Goal: Transaction & Acquisition: Purchase product/service

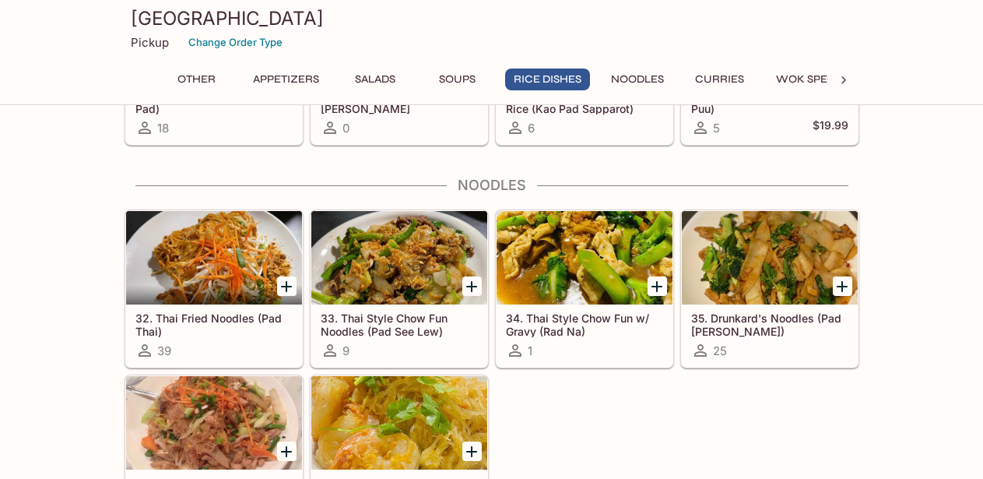
scroll to position [2054, 0]
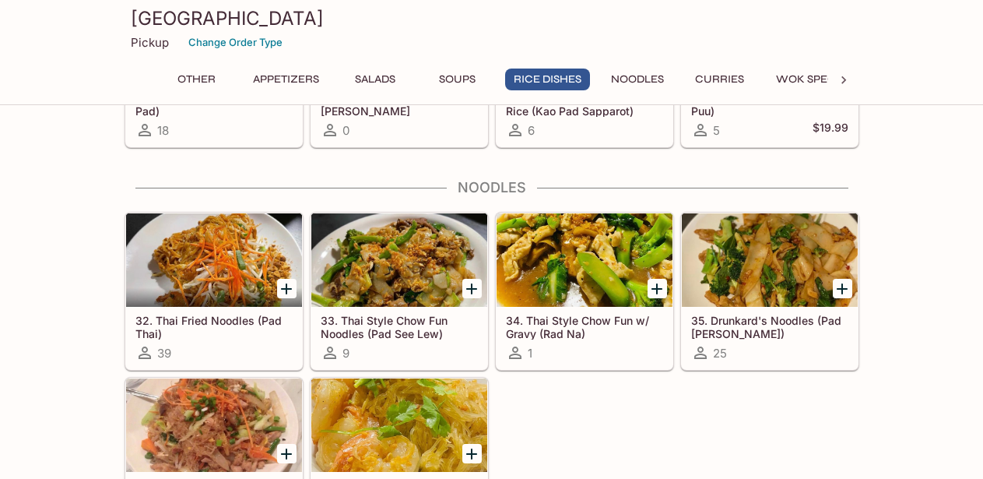
click at [412, 326] on h5 "33. Thai Style Chow Fun Noodles (Pad See Lew)" at bounding box center [399, 327] width 157 height 26
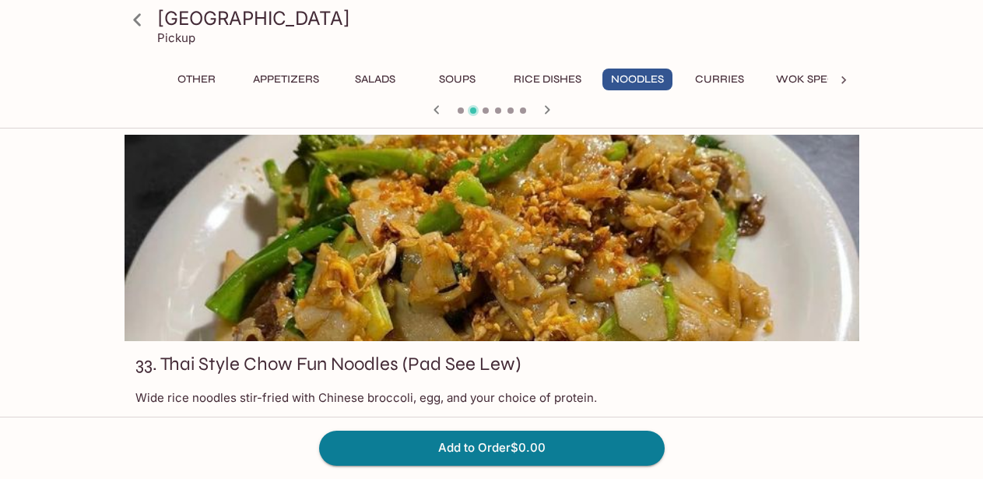
click at [137, 19] on icon at bounding box center [137, 19] width 27 height 27
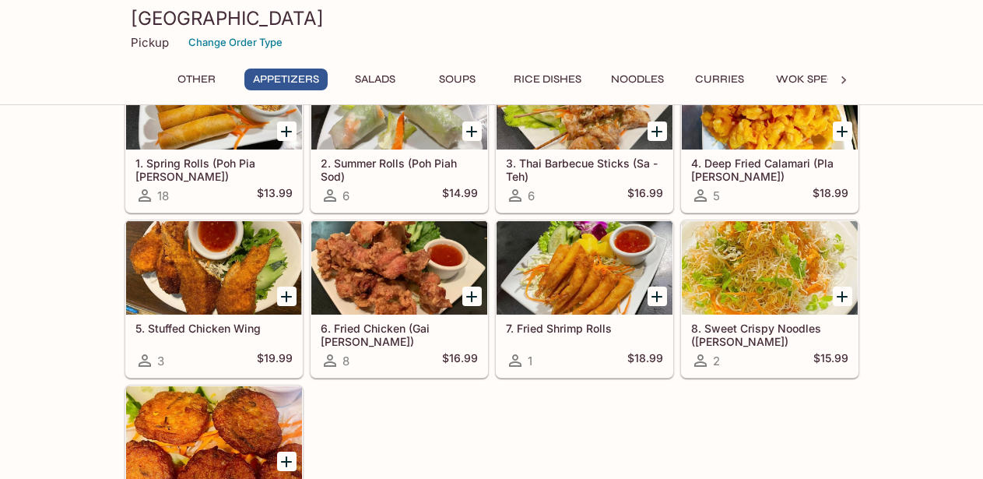
scroll to position [335, 0]
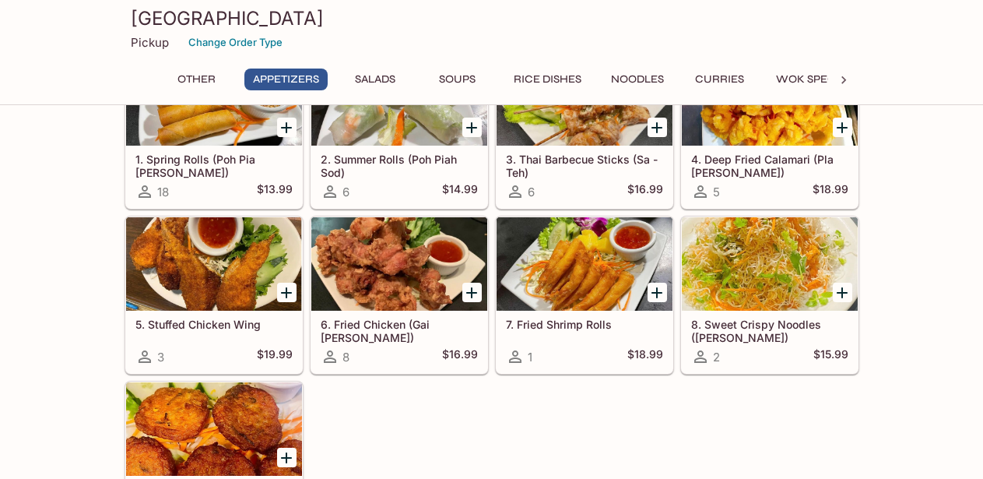
click at [720, 79] on button "Curries" at bounding box center [720, 79] width 70 height 22
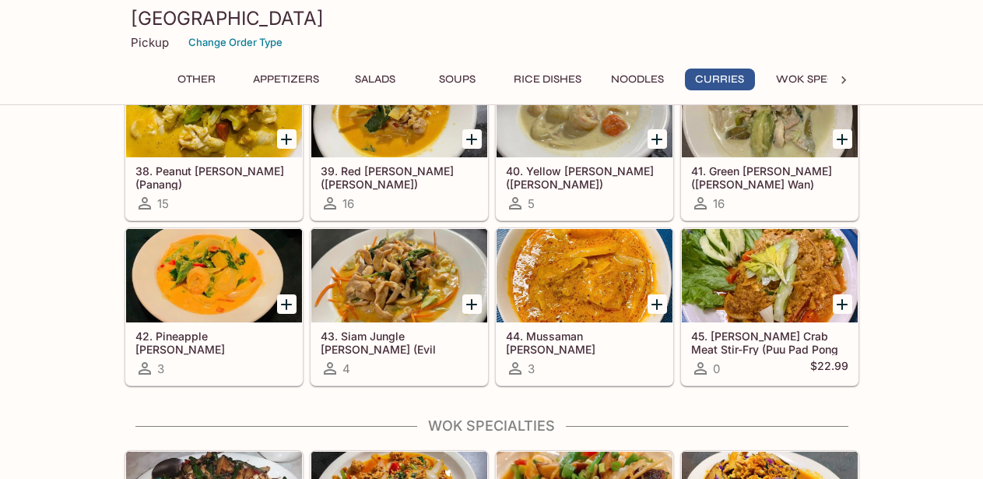
scroll to position [2595, 0]
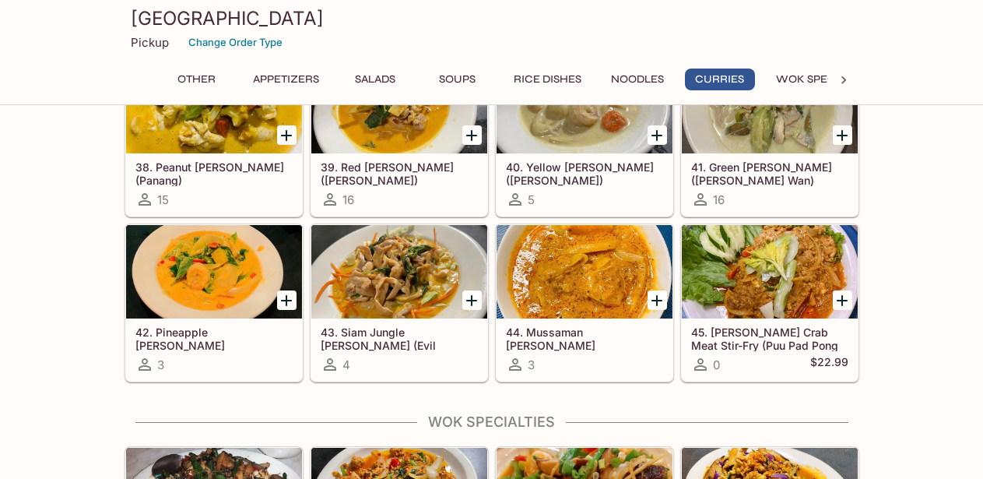
click at [571, 334] on h5 "44. Mussaman [PERSON_NAME]" at bounding box center [584, 338] width 157 height 26
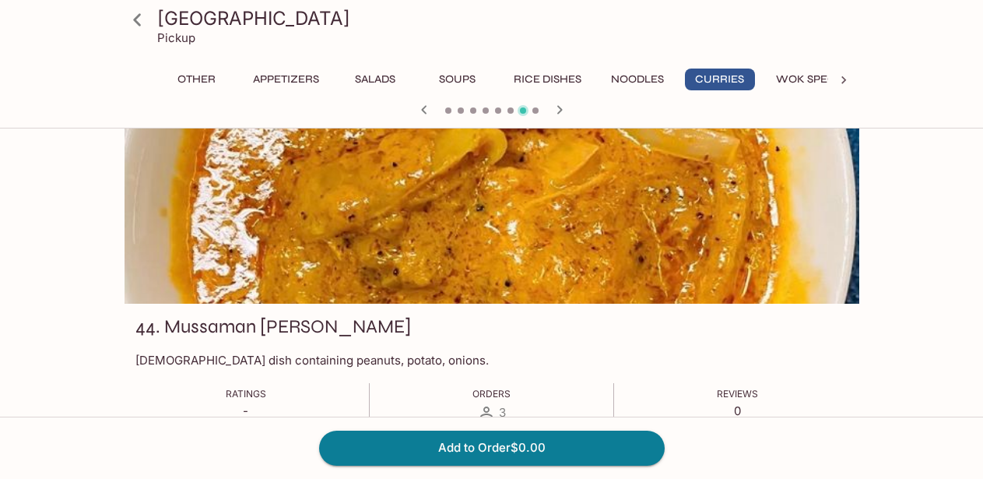
scroll to position [40, 0]
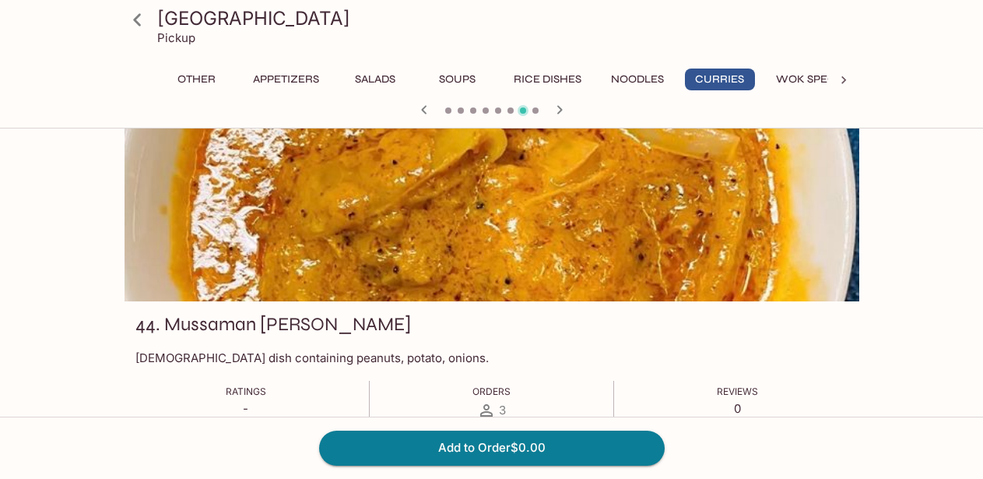
click at [421, 107] on icon "button" at bounding box center [424, 109] width 19 height 19
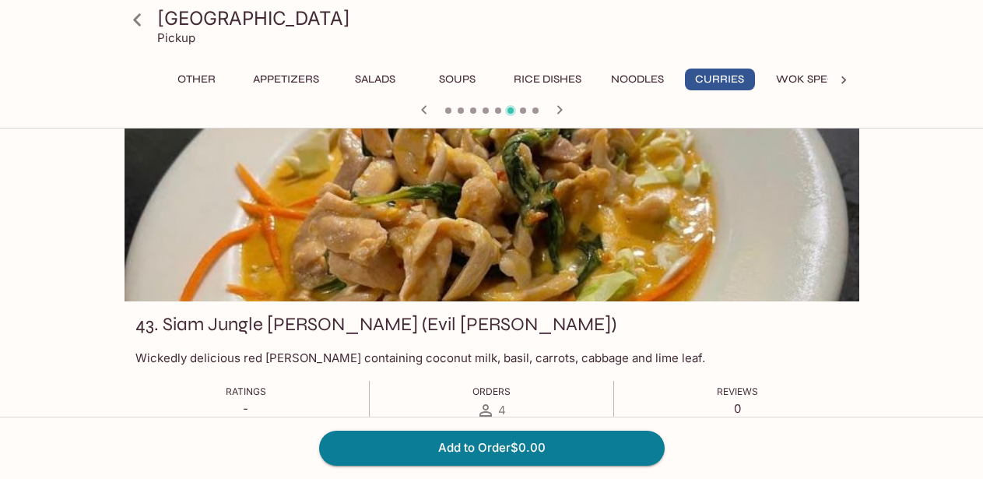
click at [421, 107] on icon "button" at bounding box center [424, 109] width 19 height 19
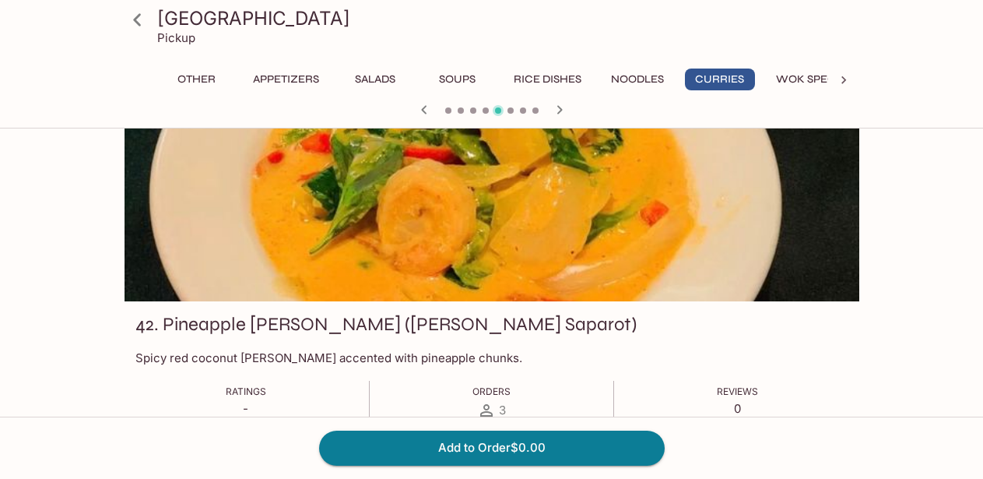
click at [421, 107] on icon "button" at bounding box center [424, 109] width 19 height 19
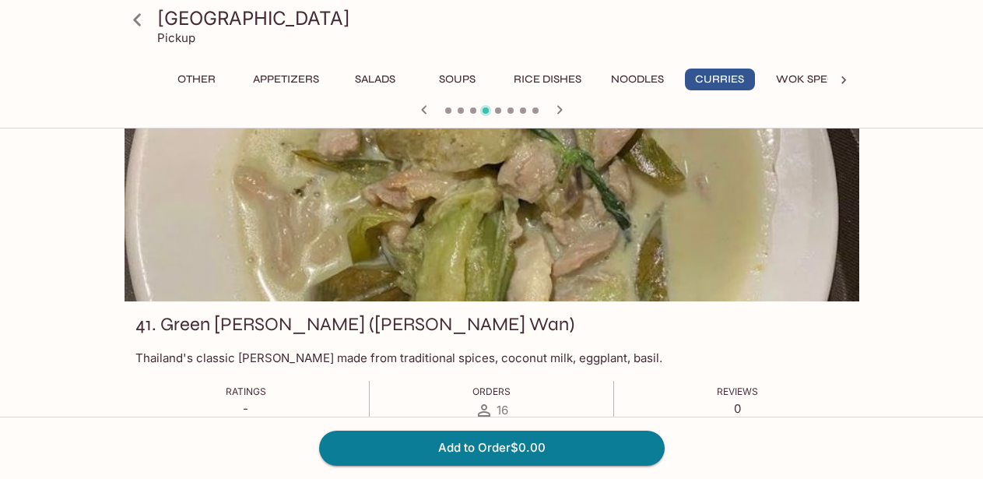
click at [421, 107] on icon "button" at bounding box center [424, 109] width 19 height 19
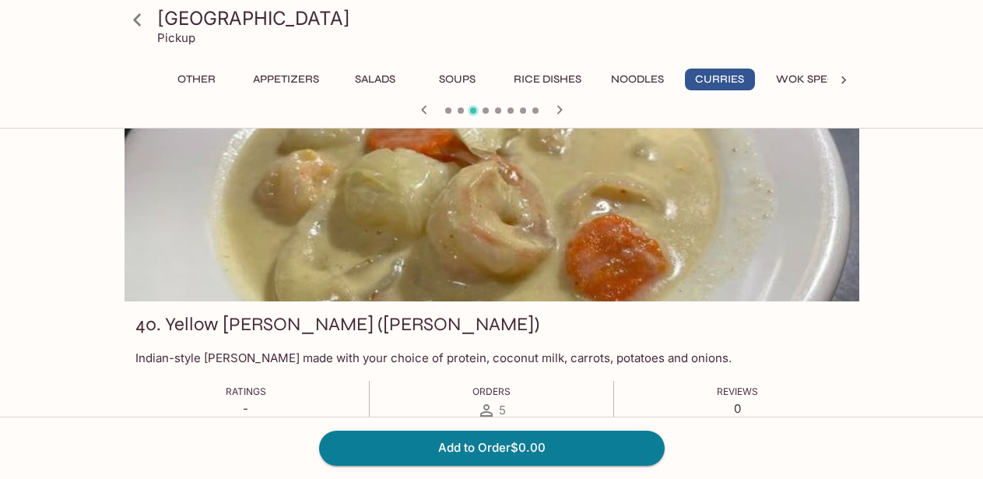
click at [421, 107] on icon "button" at bounding box center [424, 109] width 19 height 19
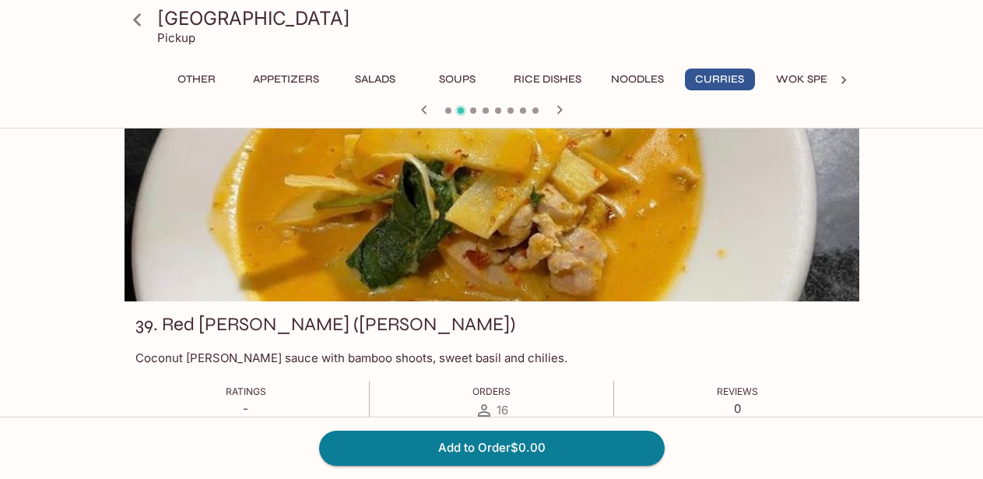
click at [421, 107] on icon "button" at bounding box center [424, 109] width 19 height 19
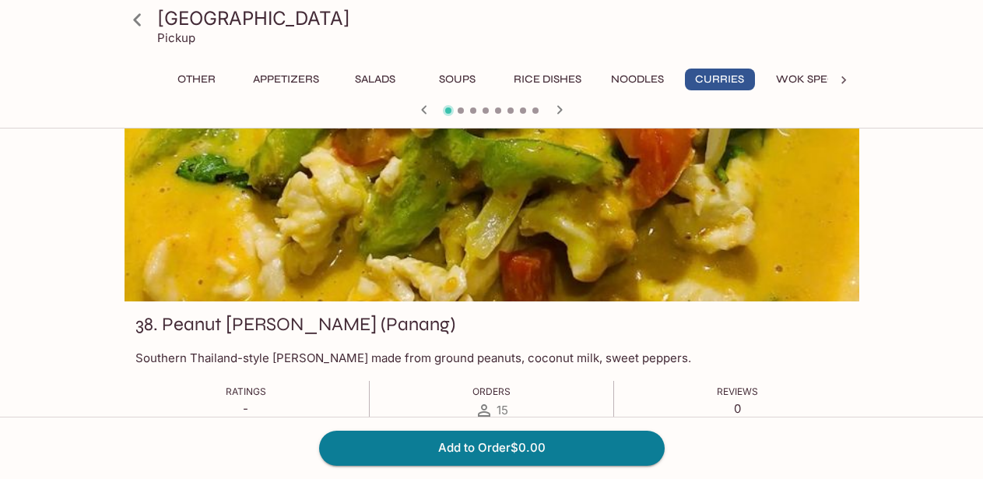
click at [421, 107] on icon "button" at bounding box center [424, 109] width 19 height 19
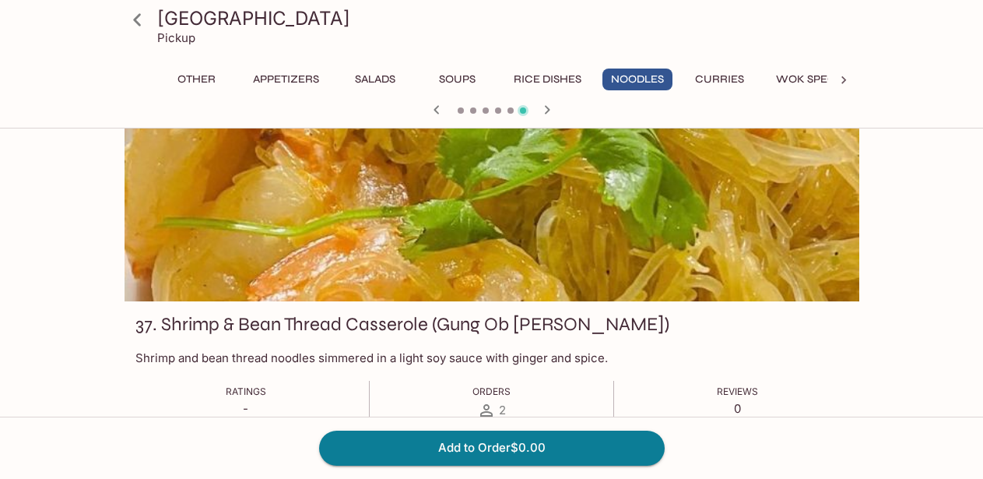
click at [545, 109] on icon "button" at bounding box center [547, 109] width 19 height 19
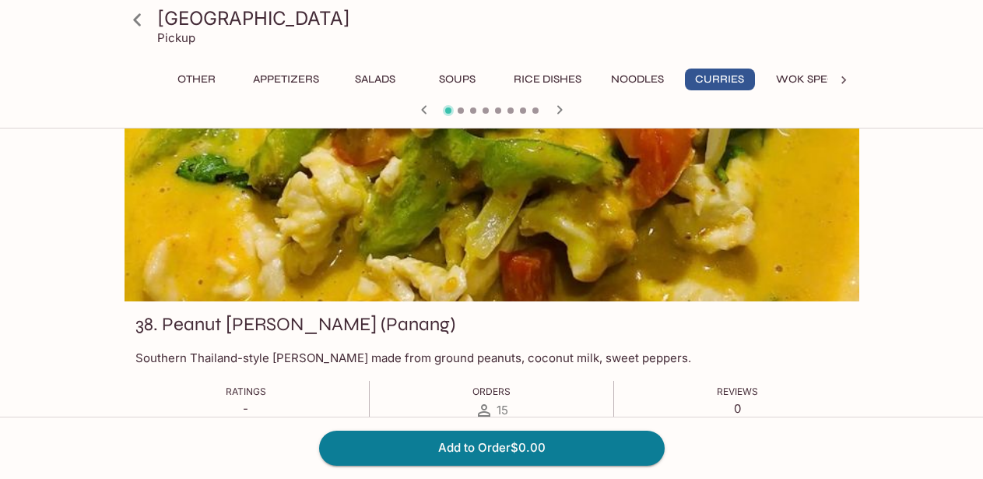
click at [545, 109] on div at bounding box center [491, 111] width 747 height 23
click at [561, 108] on icon "button" at bounding box center [559, 109] width 19 height 19
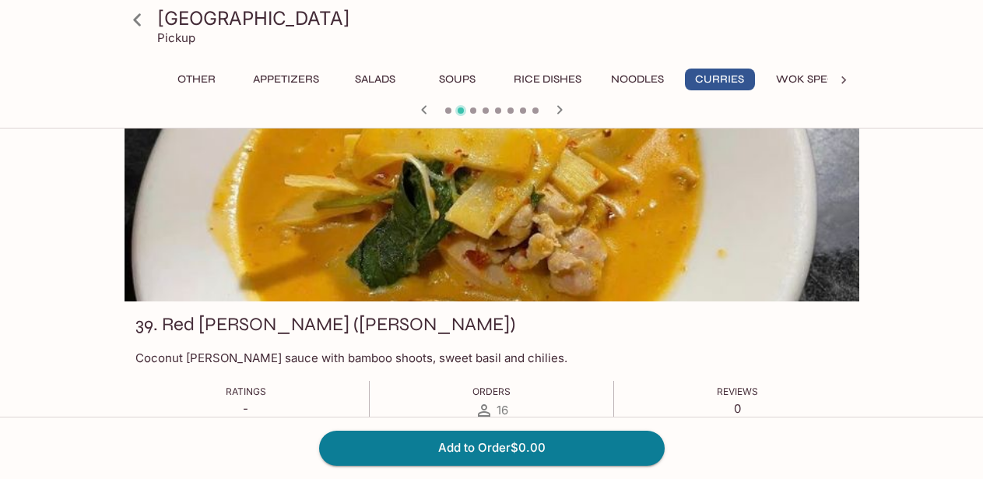
click at [561, 108] on icon "button" at bounding box center [559, 109] width 19 height 19
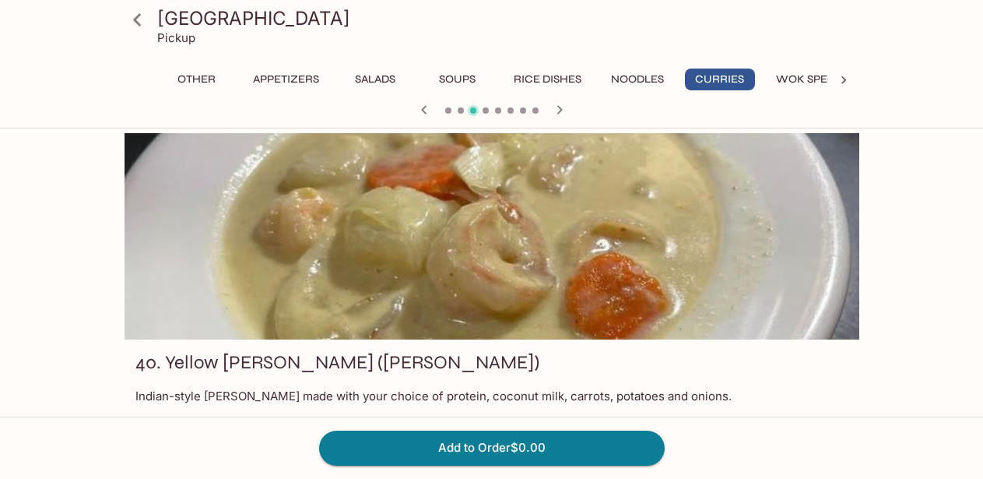
scroll to position [0, 0]
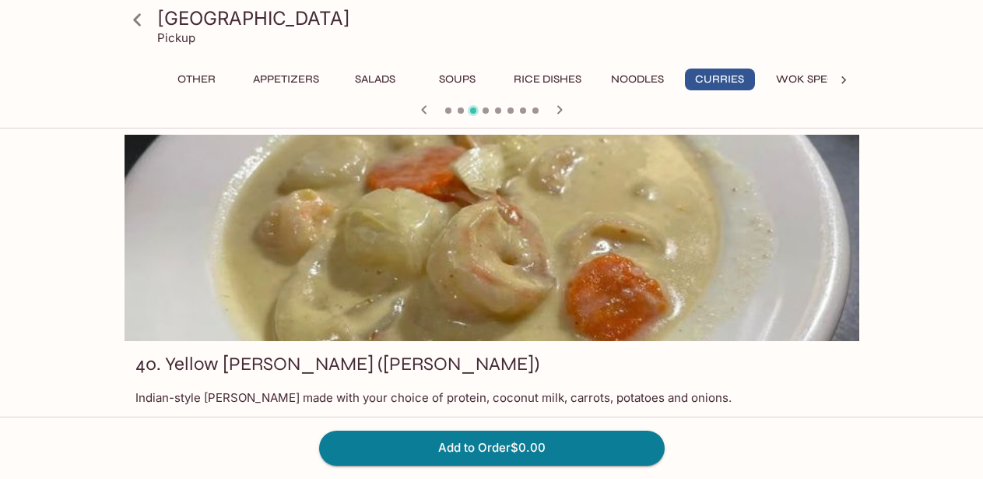
click at [558, 110] on icon "button" at bounding box center [559, 109] width 19 height 19
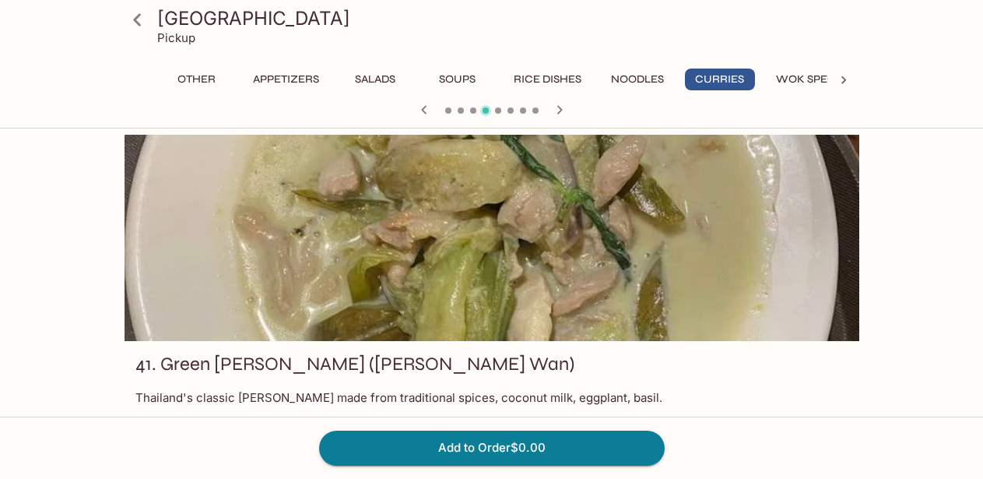
click at [558, 110] on icon "button" at bounding box center [559, 109] width 19 height 19
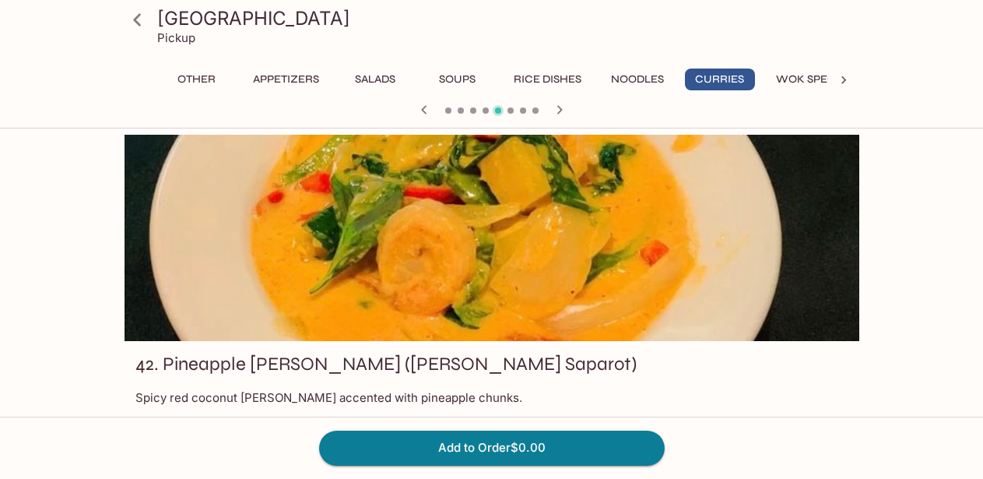
click at [558, 110] on icon "button" at bounding box center [559, 109] width 19 height 19
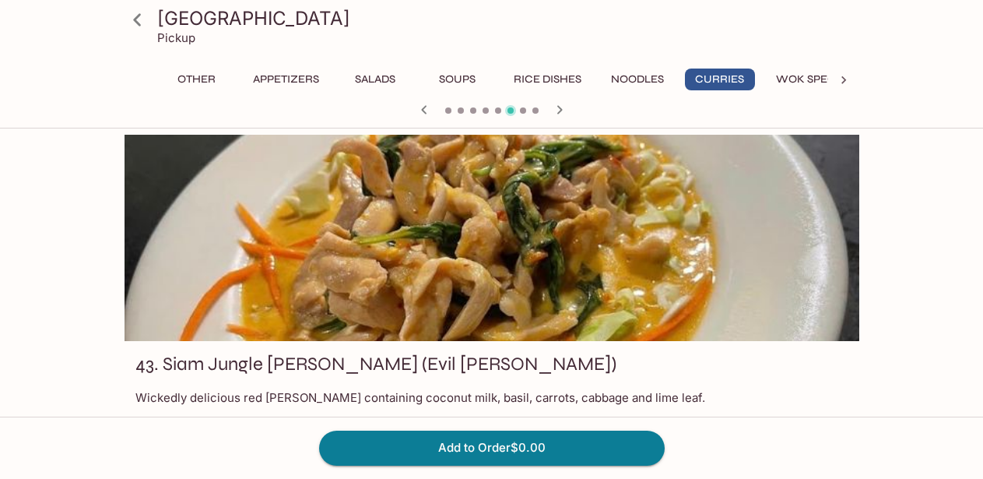
click at [558, 110] on icon "button" at bounding box center [559, 109] width 19 height 19
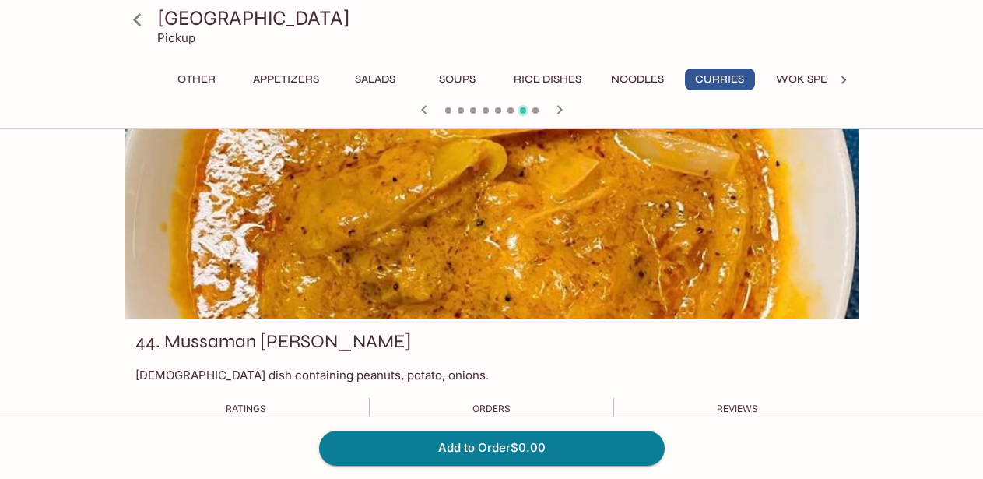
scroll to position [22, 0]
click at [558, 110] on icon "button" at bounding box center [559, 109] width 19 height 19
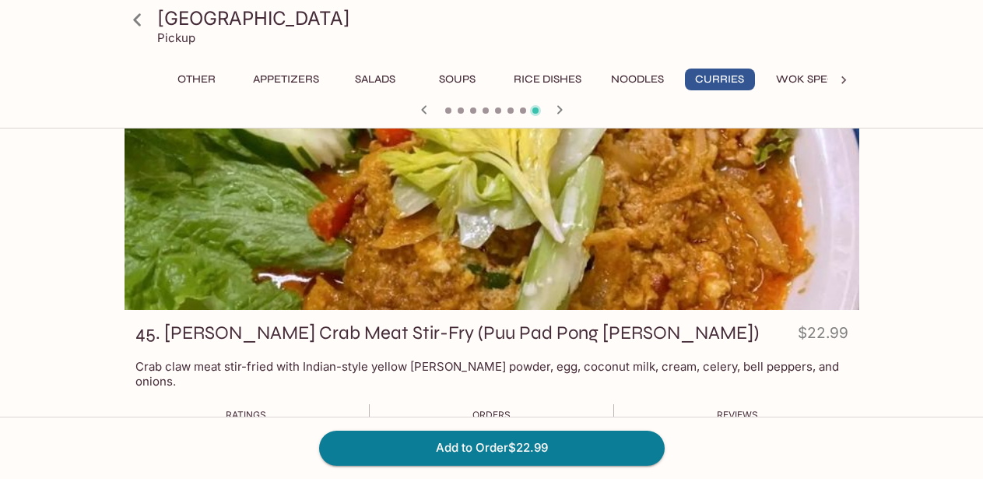
scroll to position [38, 0]
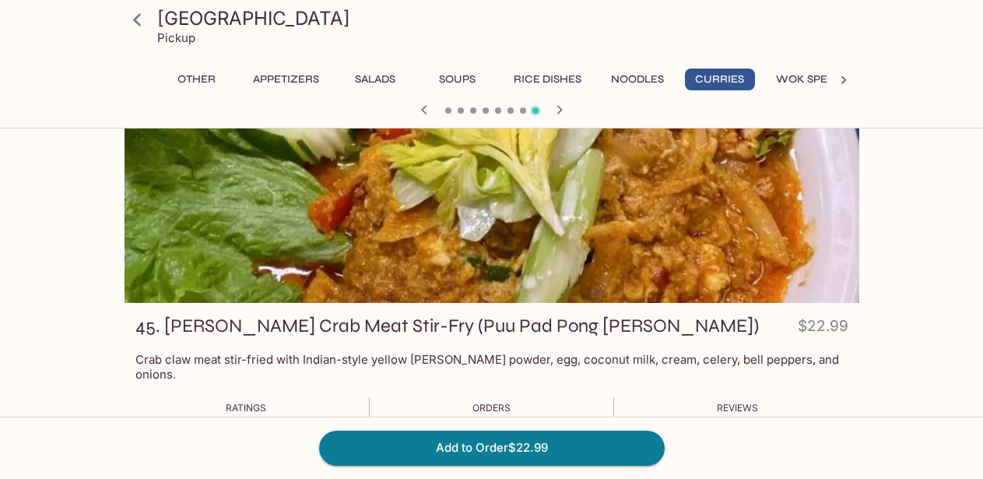
click at [541, 170] on div at bounding box center [492, 199] width 735 height 206
click at [558, 109] on icon "button" at bounding box center [559, 109] width 19 height 19
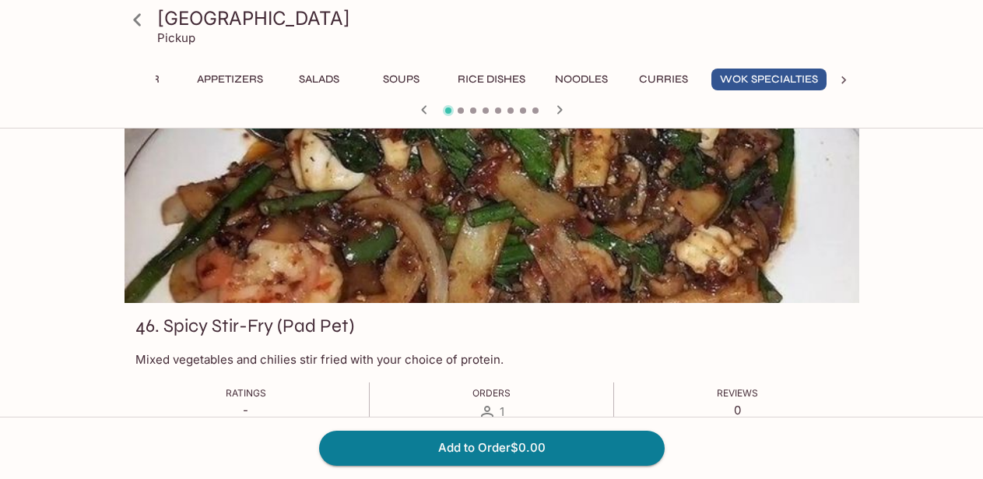
scroll to position [0, 58]
click at [558, 109] on icon "button" at bounding box center [559, 109] width 19 height 19
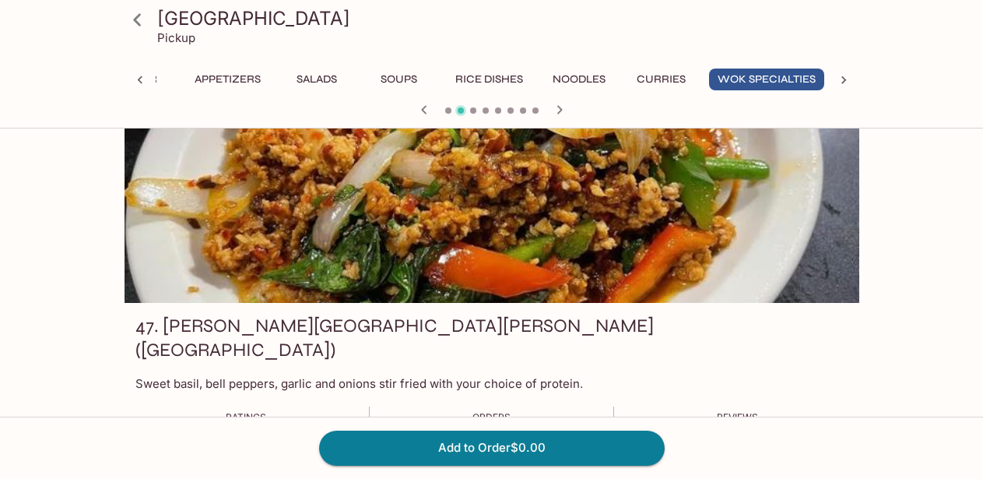
click at [420, 109] on icon "button" at bounding box center [424, 109] width 19 height 19
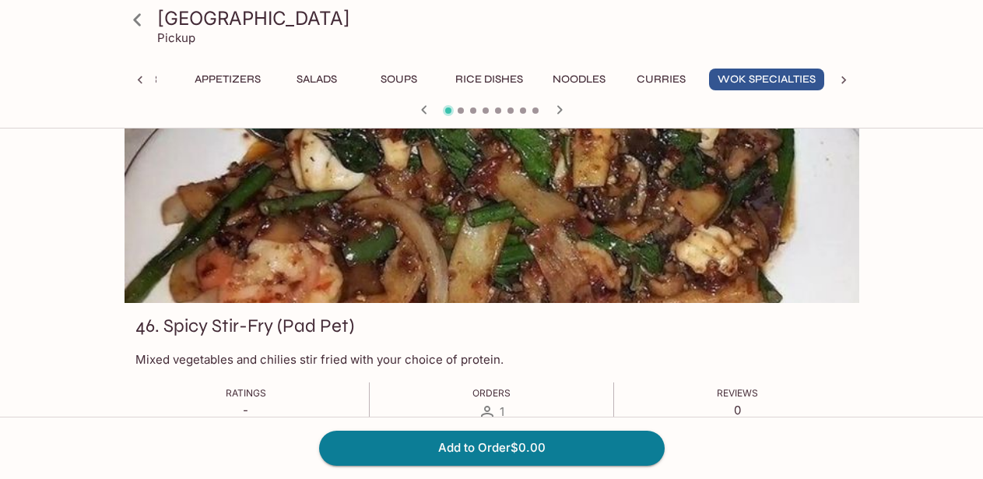
click at [420, 109] on icon "button" at bounding box center [424, 109] width 19 height 19
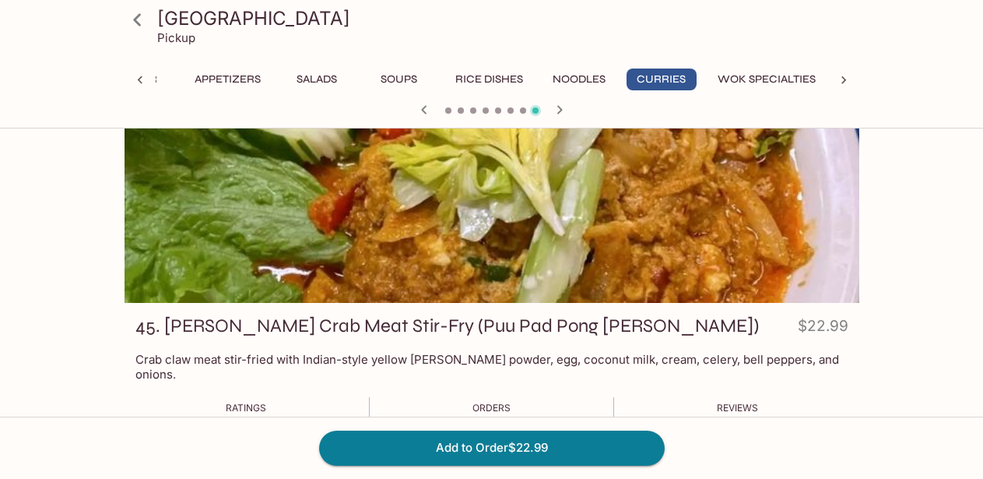
click at [794, 81] on button "Wok Specialties" at bounding box center [766, 79] width 115 height 22
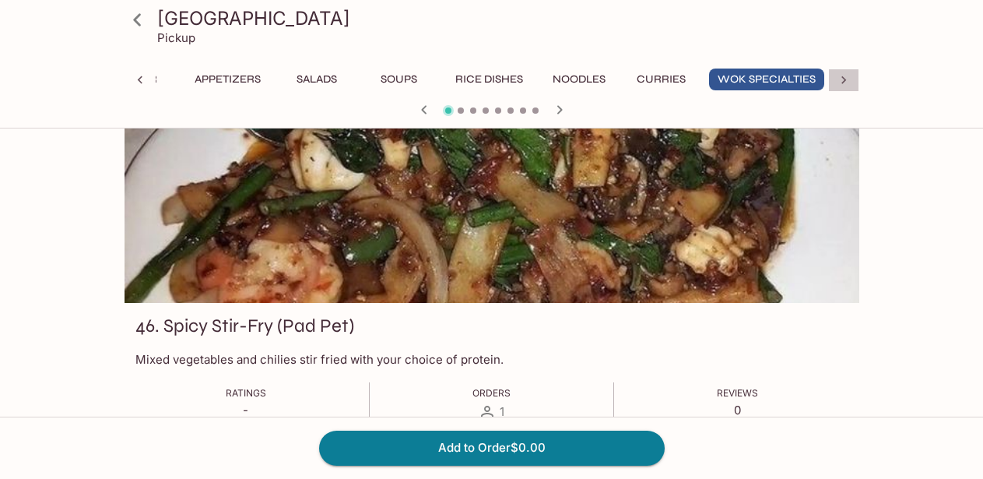
click at [841, 78] on icon at bounding box center [844, 80] width 16 height 16
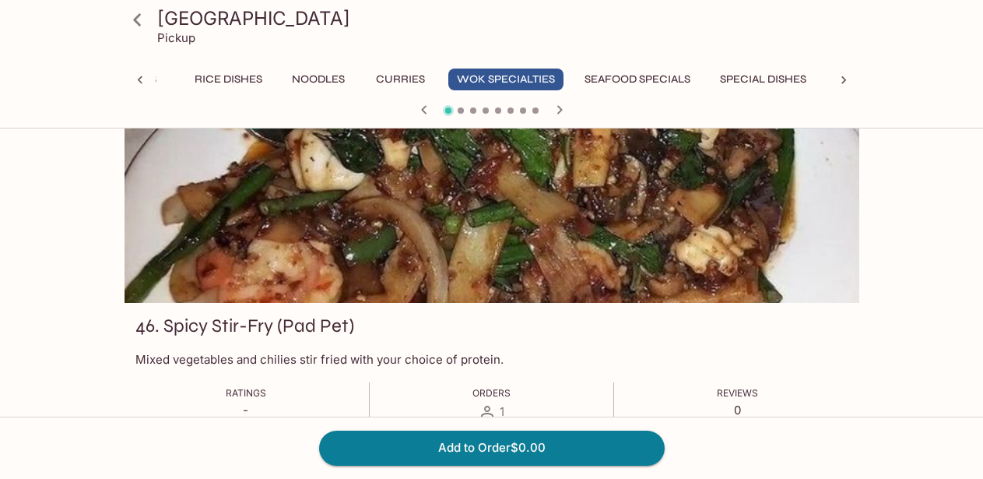
scroll to position [0, 577]
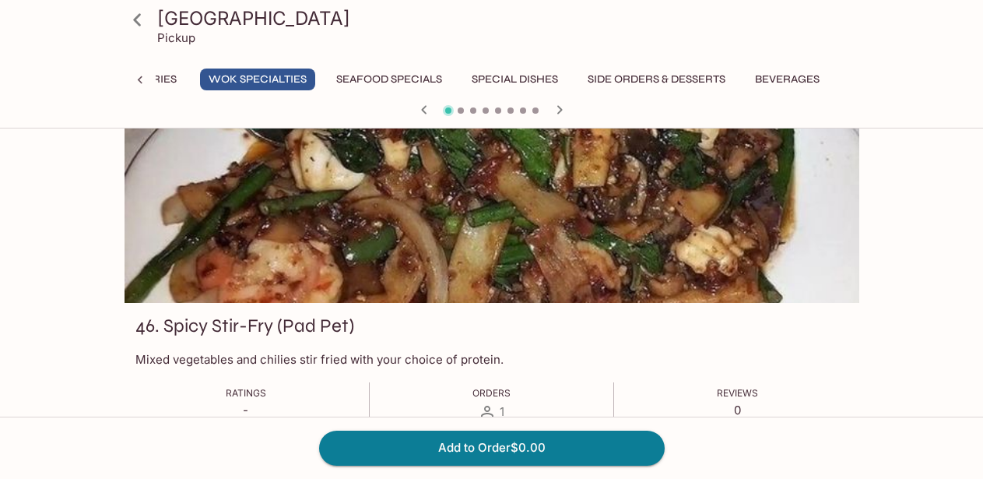
click at [504, 81] on button "Special Dishes" at bounding box center [514, 79] width 103 height 22
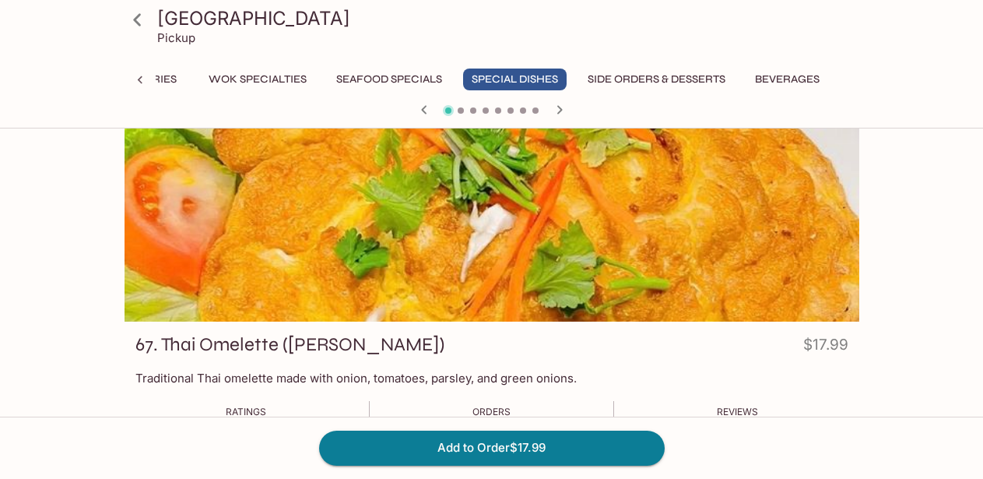
scroll to position [0, 0]
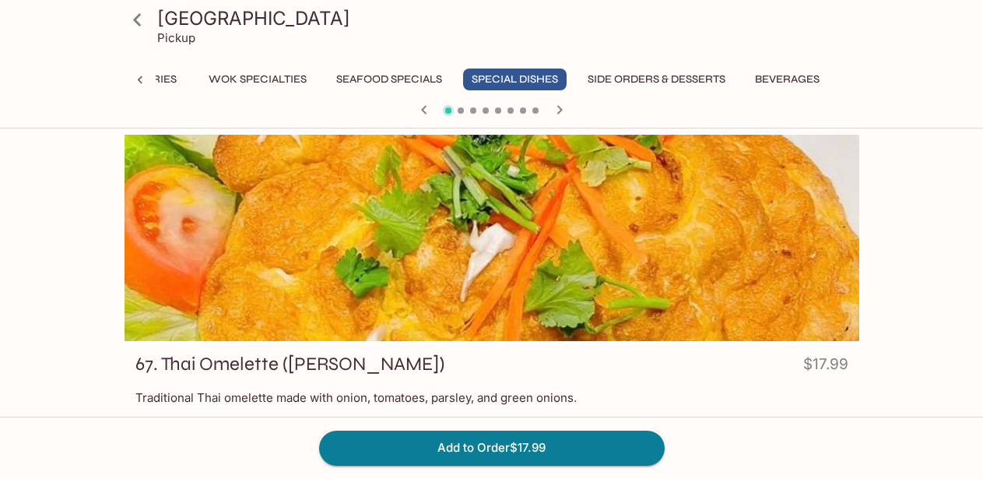
click at [559, 110] on icon "button" at bounding box center [558, 109] width 5 height 9
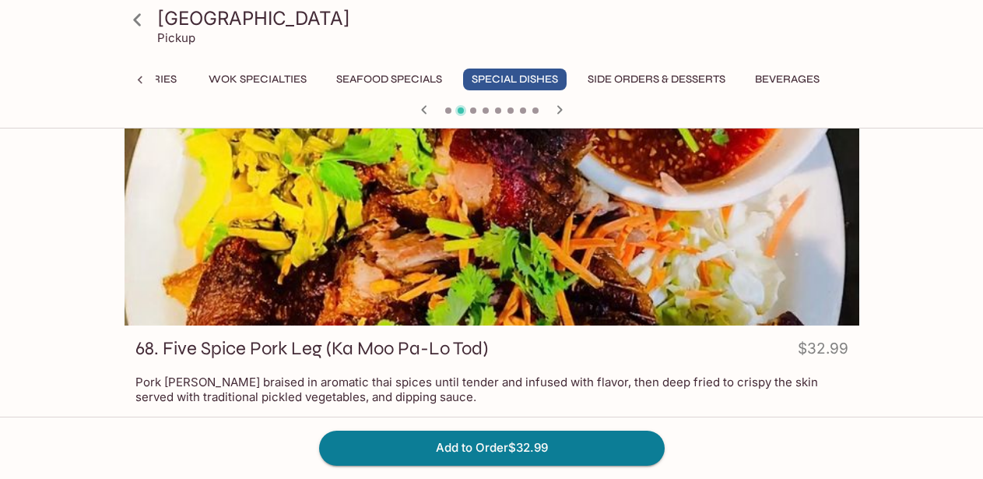
scroll to position [17, 0]
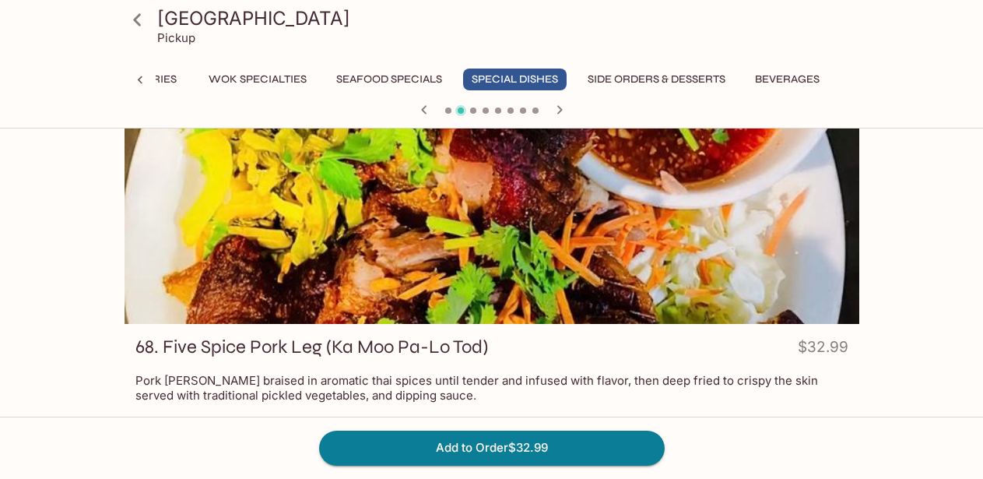
click at [556, 107] on icon "button" at bounding box center [559, 109] width 19 height 19
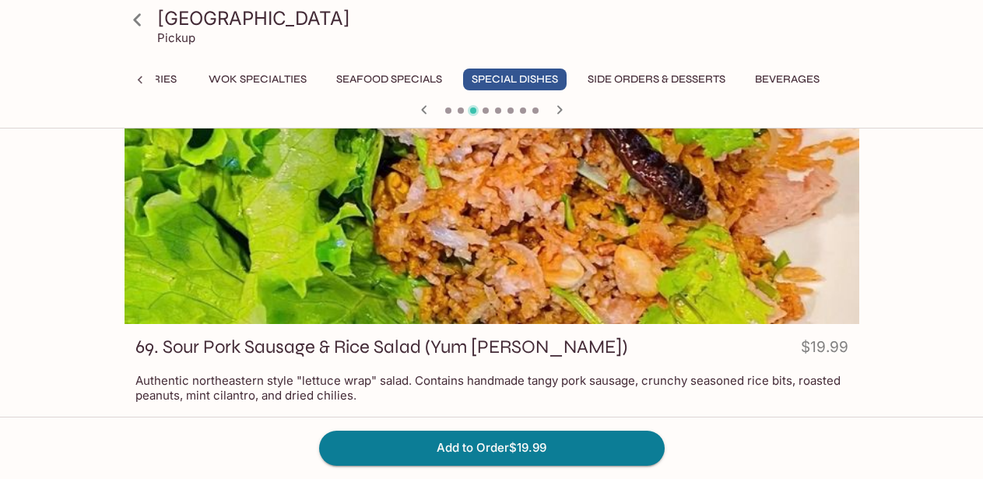
click at [556, 107] on icon "button" at bounding box center [559, 109] width 19 height 19
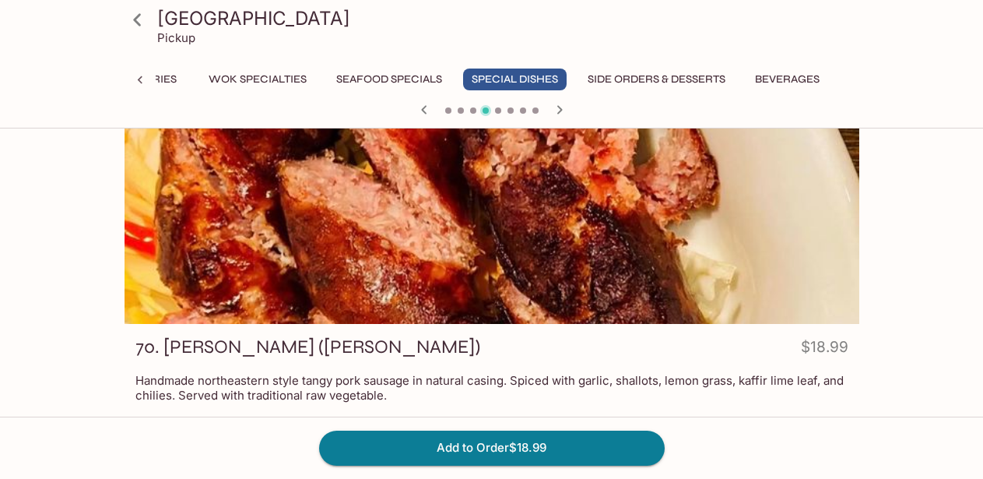
scroll to position [0, 0]
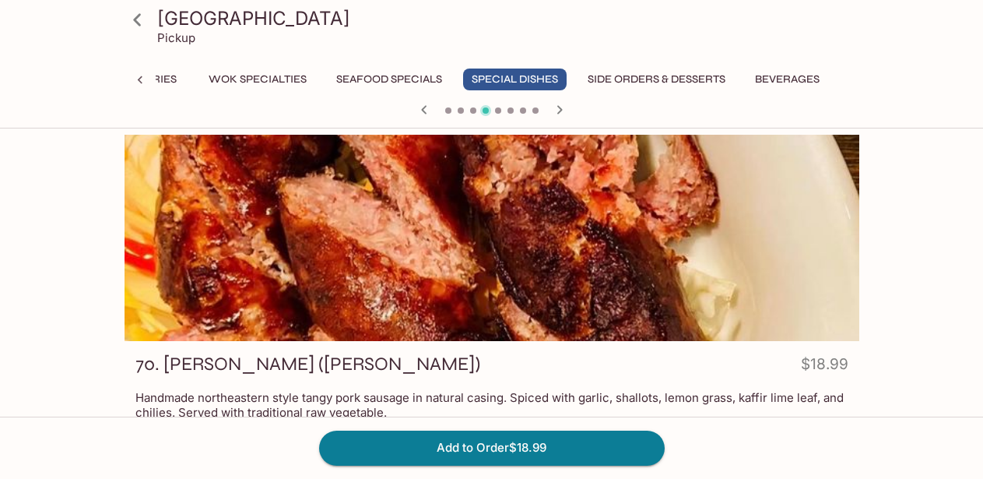
click at [558, 110] on icon "button" at bounding box center [559, 109] width 19 height 19
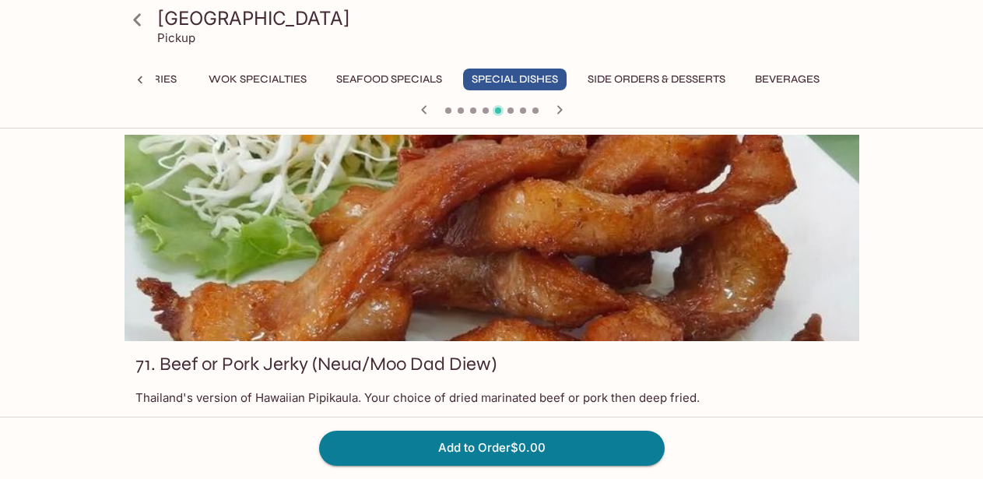
click at [556, 107] on icon "button" at bounding box center [559, 109] width 19 height 19
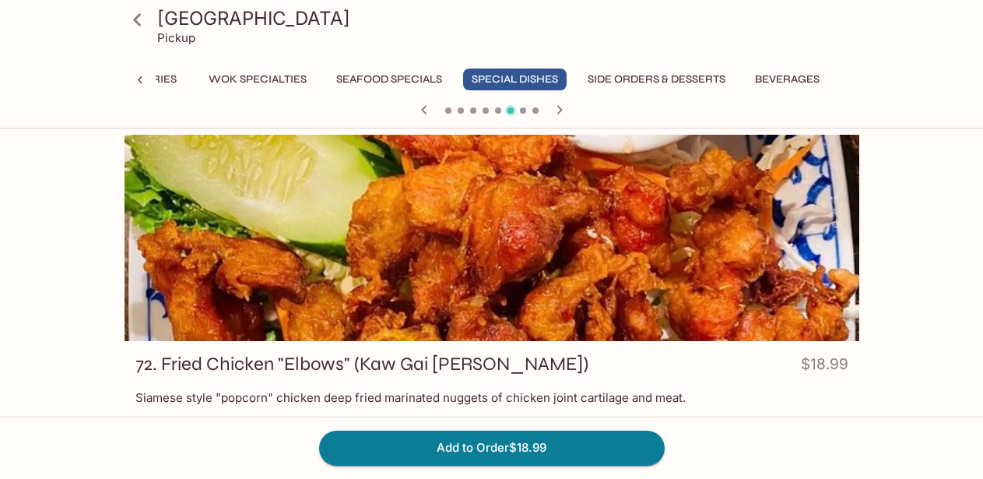
click at [559, 108] on icon "button" at bounding box center [558, 109] width 5 height 9
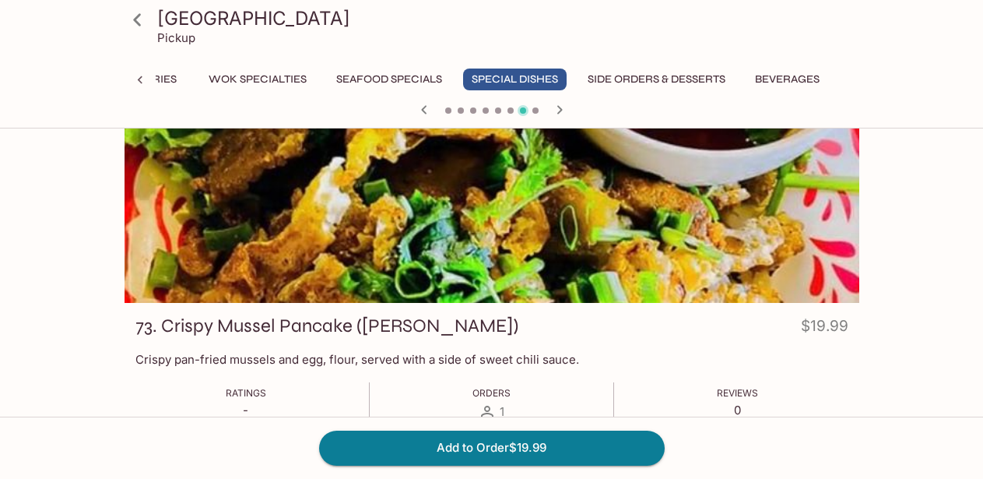
scroll to position [40, 0]
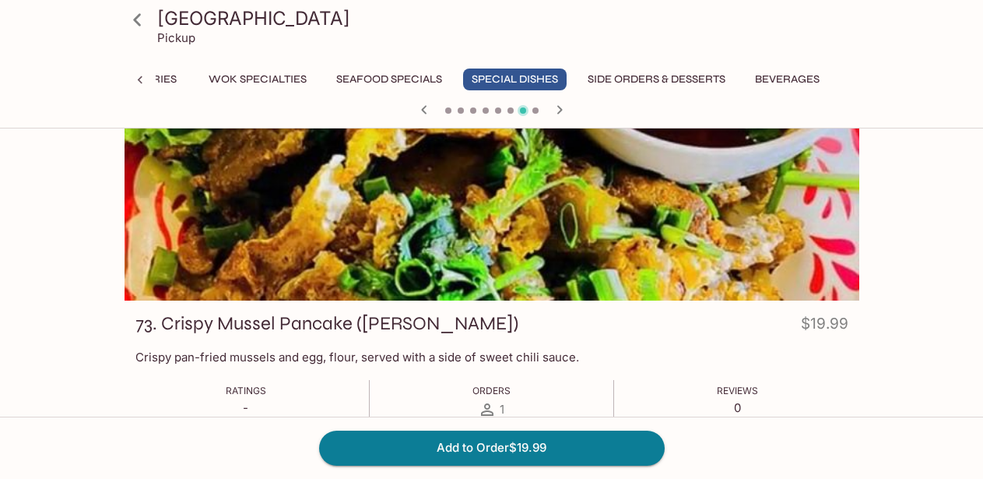
click at [559, 109] on icon "button" at bounding box center [558, 109] width 5 height 9
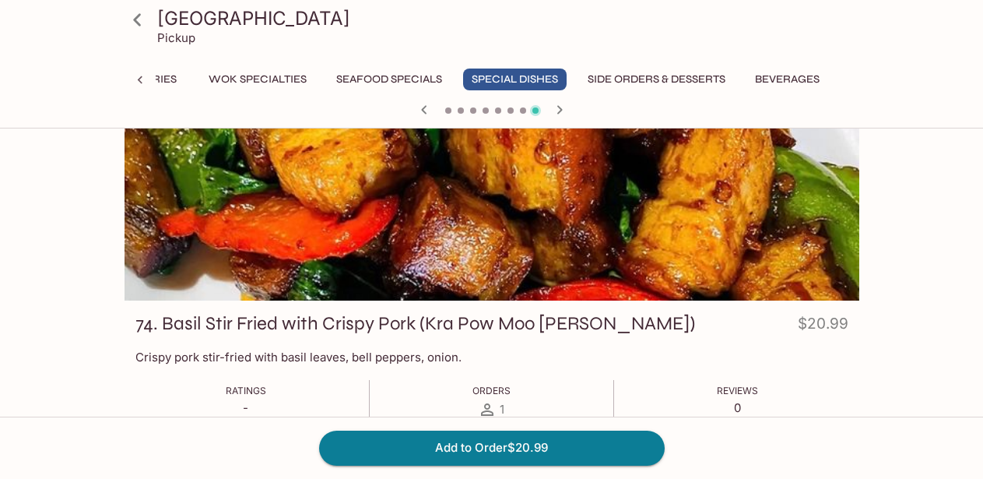
scroll to position [0, 0]
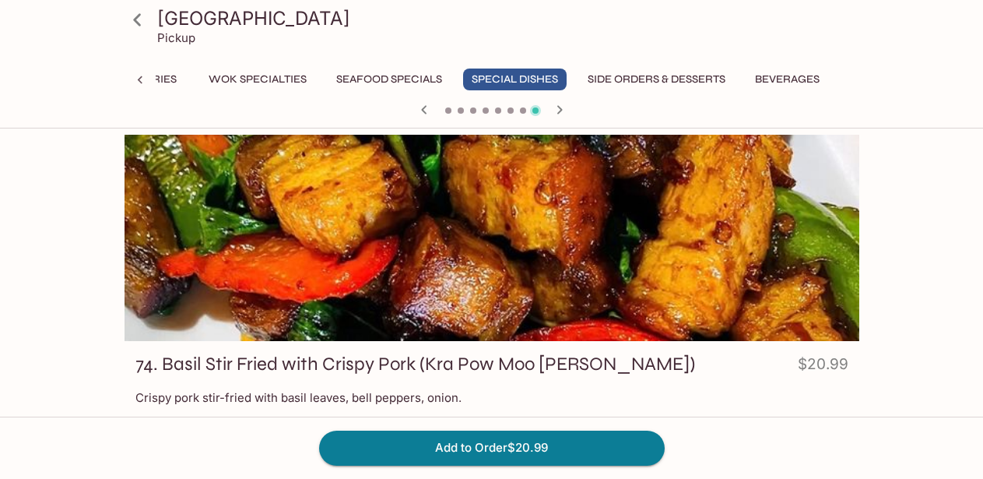
click at [557, 110] on icon "button" at bounding box center [559, 109] width 19 height 19
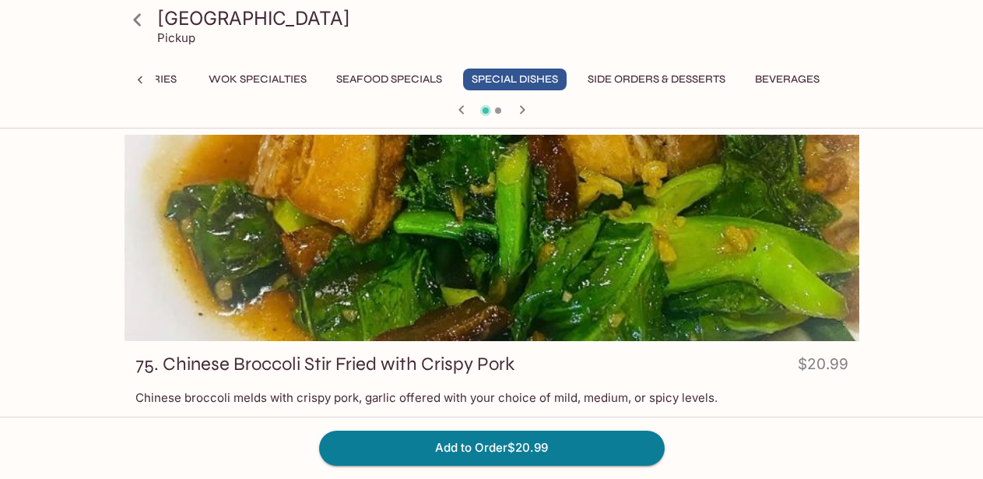
click at [557, 110] on div at bounding box center [491, 111] width 747 height 23
click at [621, 79] on button "Side Orders & Desserts" at bounding box center [656, 79] width 155 height 22
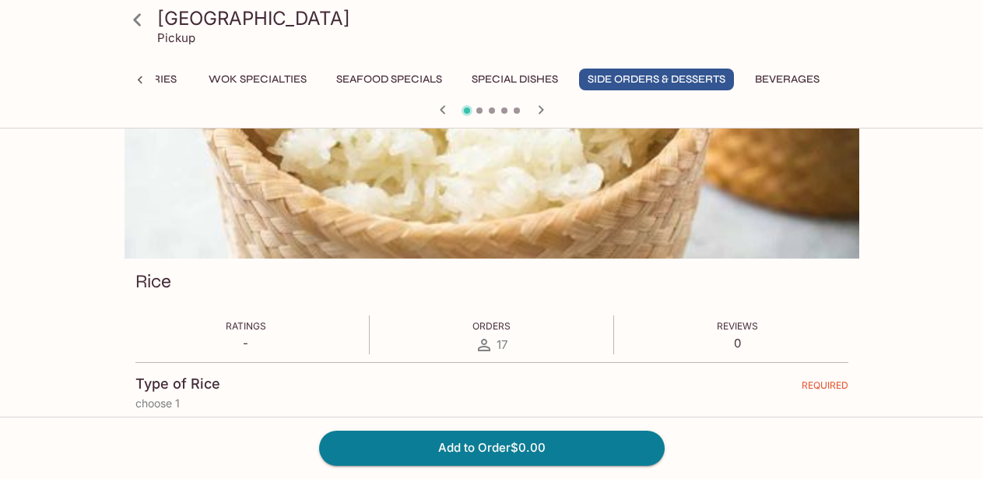
scroll to position [75, 0]
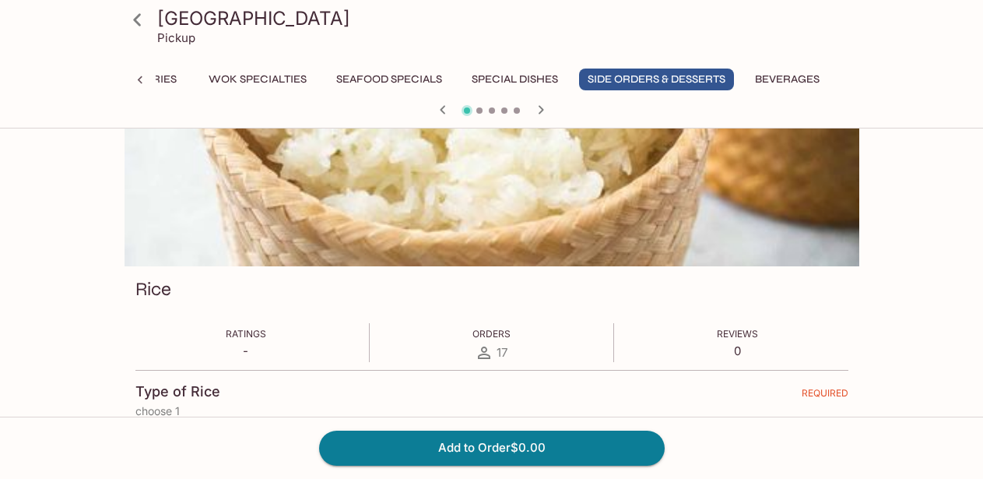
click at [540, 109] on icon "button" at bounding box center [540, 109] width 19 height 19
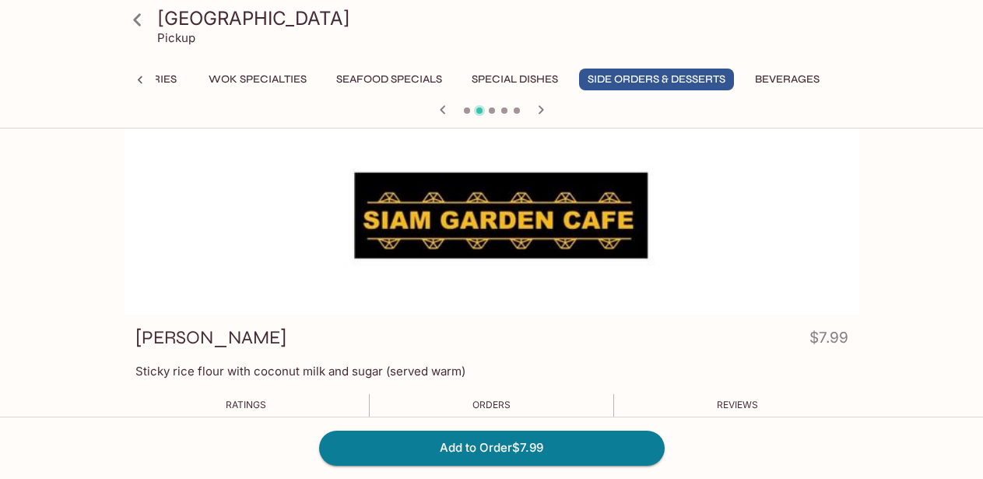
scroll to position [30, 0]
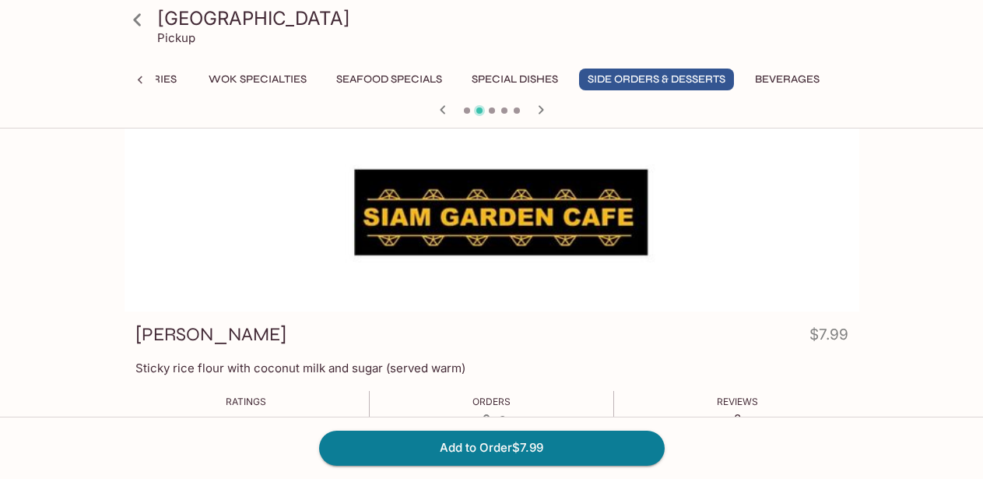
click at [539, 107] on icon "button" at bounding box center [540, 109] width 5 height 9
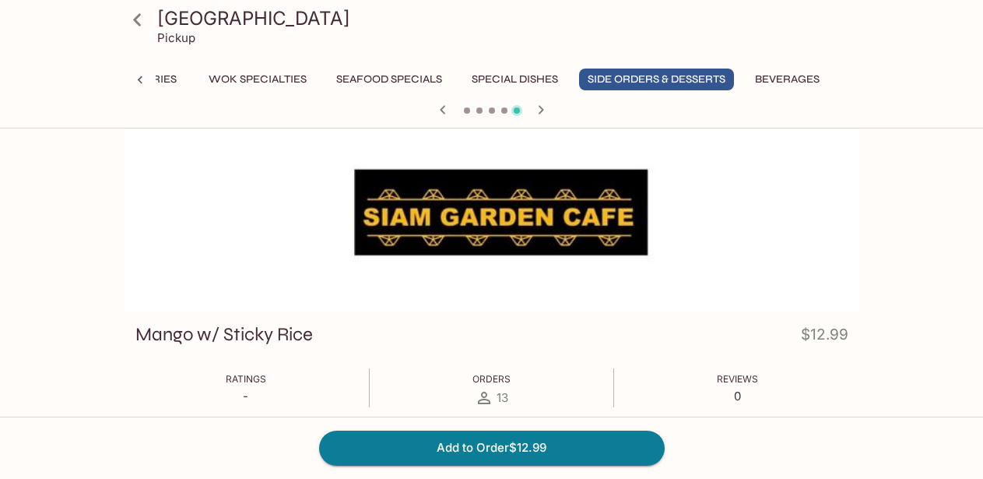
click at [539, 107] on icon "button" at bounding box center [540, 109] width 5 height 9
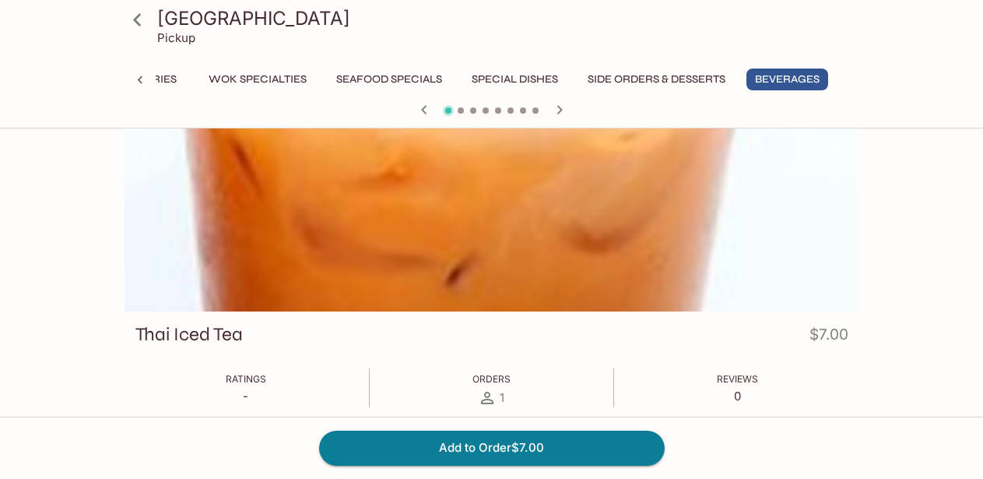
click at [539, 107] on div at bounding box center [491, 111] width 747 height 23
click at [563, 107] on icon "button" at bounding box center [559, 109] width 19 height 19
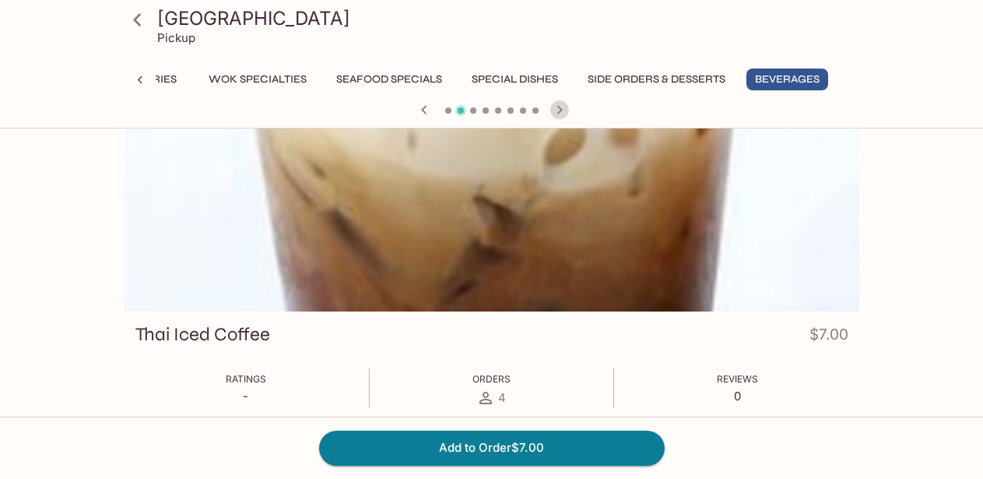
click at [563, 107] on icon "button" at bounding box center [559, 109] width 19 height 19
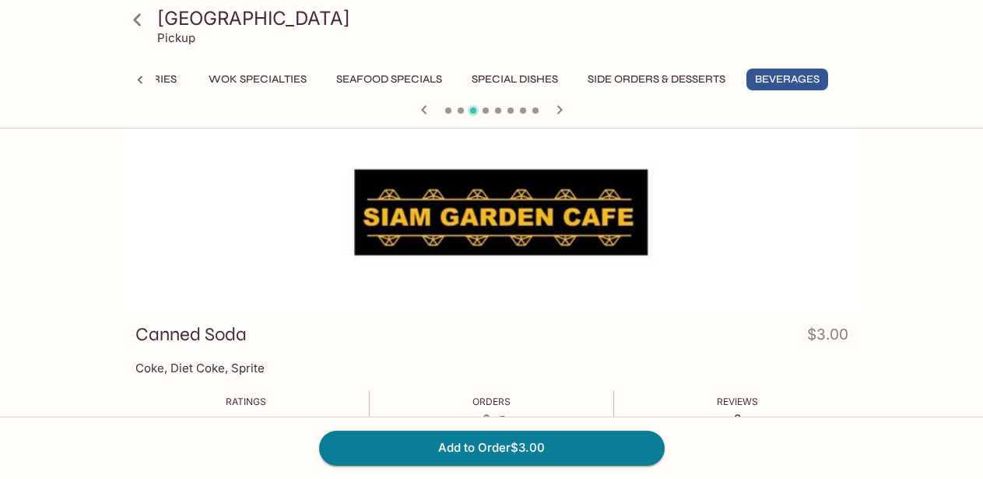
click at [563, 107] on icon "button" at bounding box center [559, 109] width 19 height 19
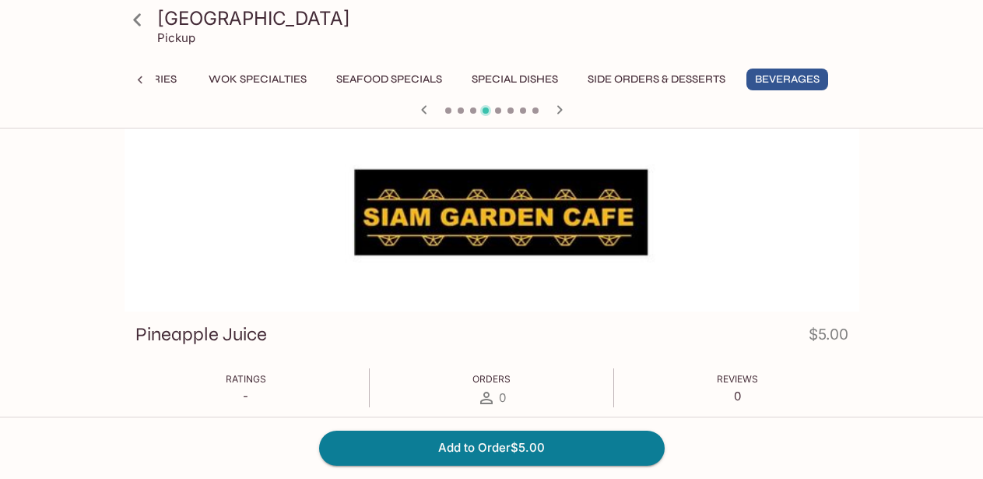
click at [420, 107] on icon "button" at bounding box center [424, 109] width 19 height 19
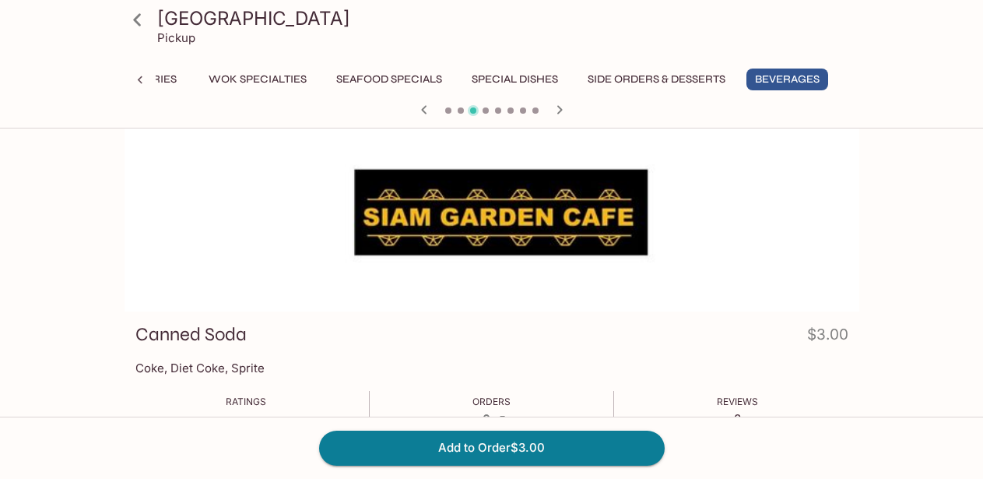
click at [559, 107] on icon "button" at bounding box center [558, 109] width 5 height 9
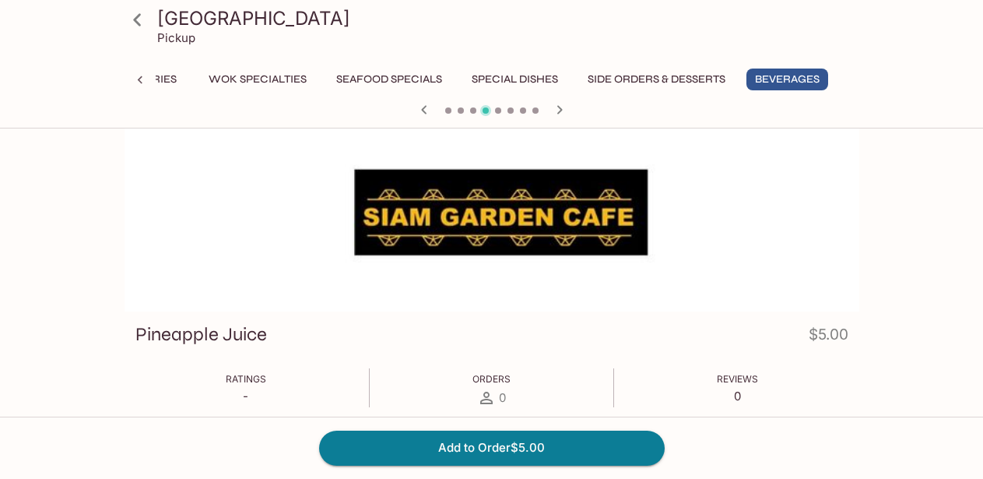
click at [559, 107] on icon "button" at bounding box center [558, 109] width 5 height 9
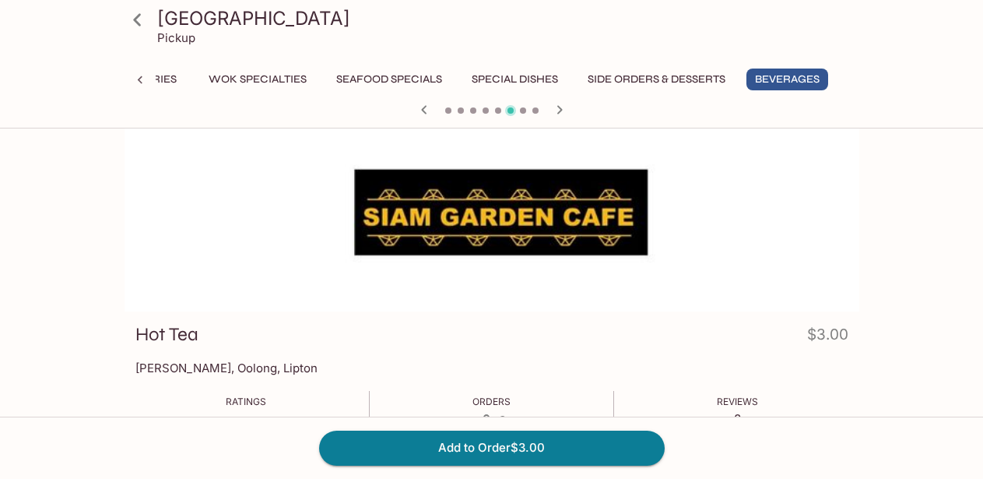
click at [559, 107] on icon "button" at bounding box center [558, 109] width 5 height 9
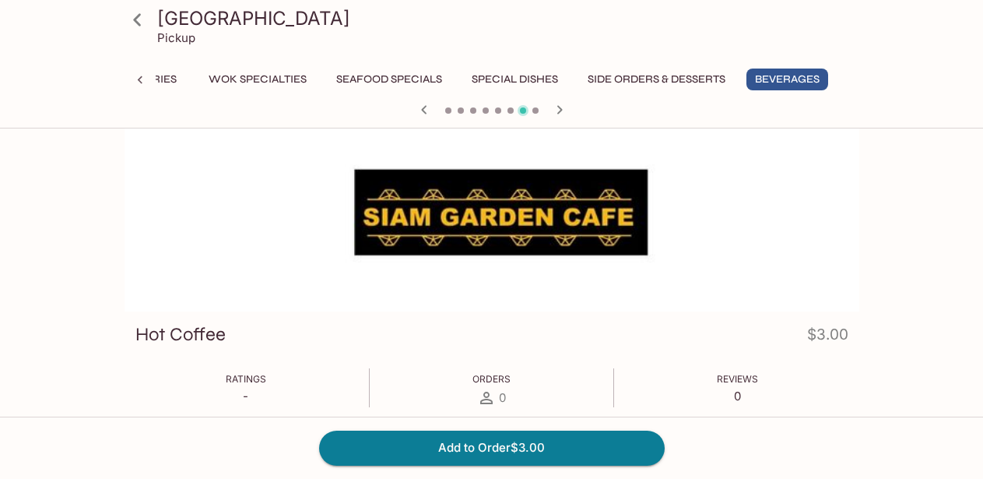
click at [559, 107] on icon "button" at bounding box center [558, 109] width 5 height 9
click at [559, 107] on div at bounding box center [491, 111] width 747 height 23
click at [142, 77] on icon at bounding box center [140, 80] width 16 height 16
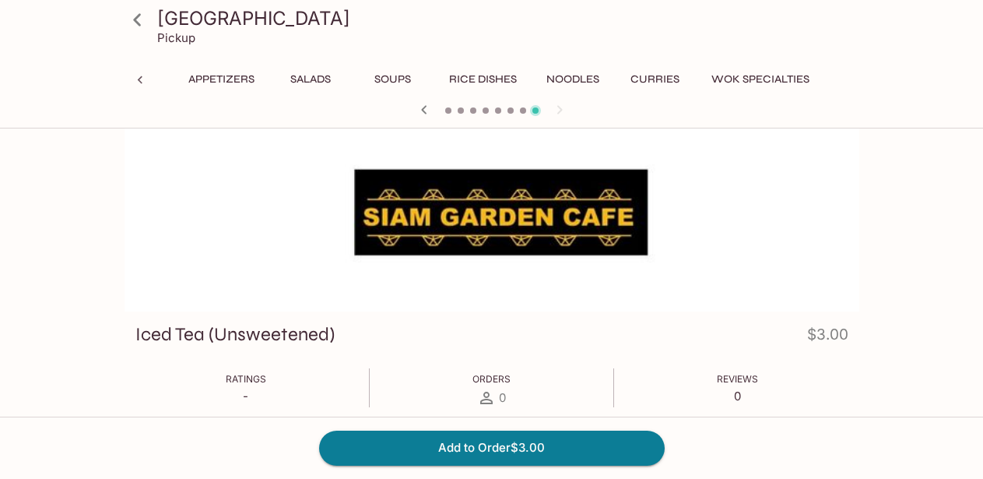
scroll to position [0, 0]
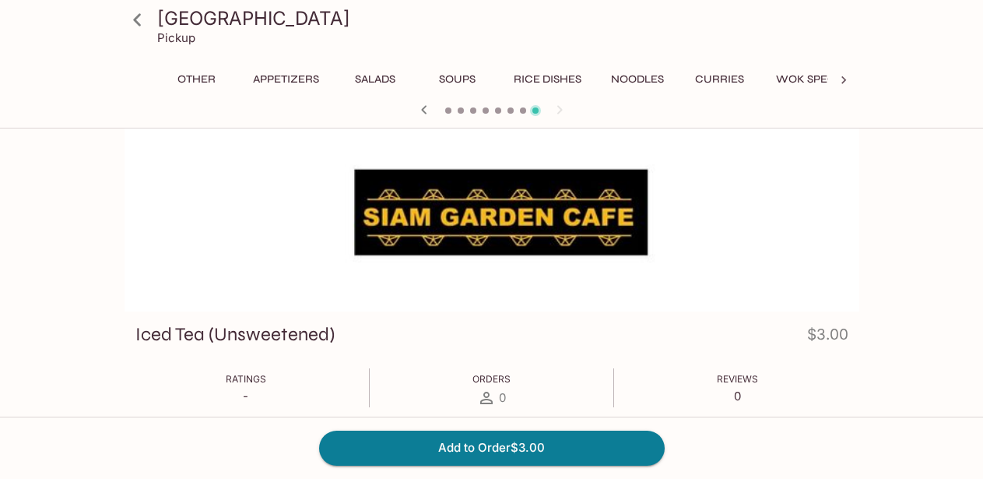
click at [142, 77] on div "Other Appetizers Salads Soups Rice Dishes Noodles Curries Wok Specialties Seafo…" at bounding box center [492, 83] width 735 height 31
click at [136, 18] on icon at bounding box center [137, 19] width 8 height 12
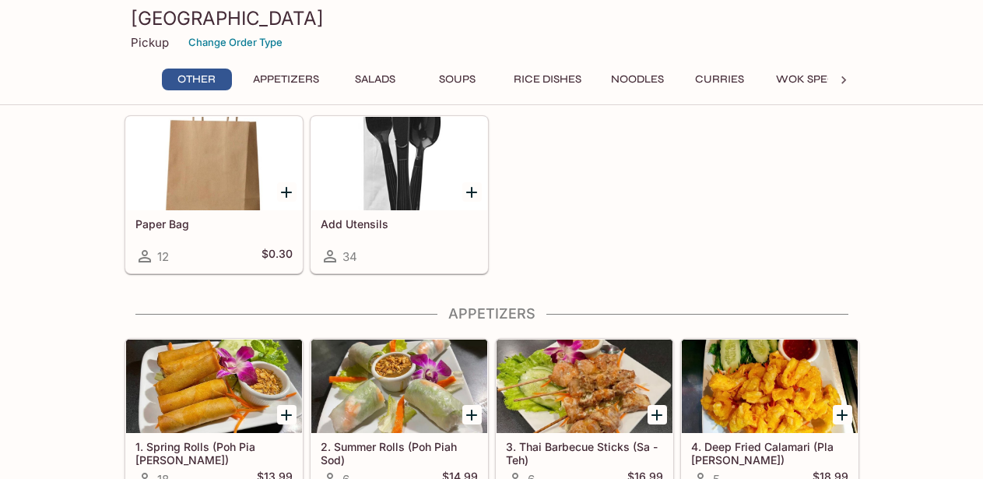
scroll to position [49, 0]
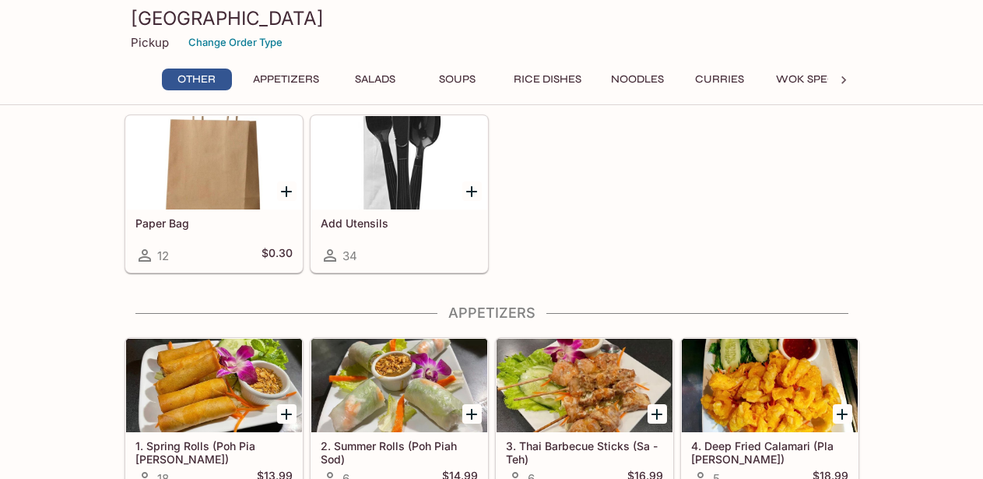
click at [153, 47] on p "Pickup" at bounding box center [150, 42] width 38 height 15
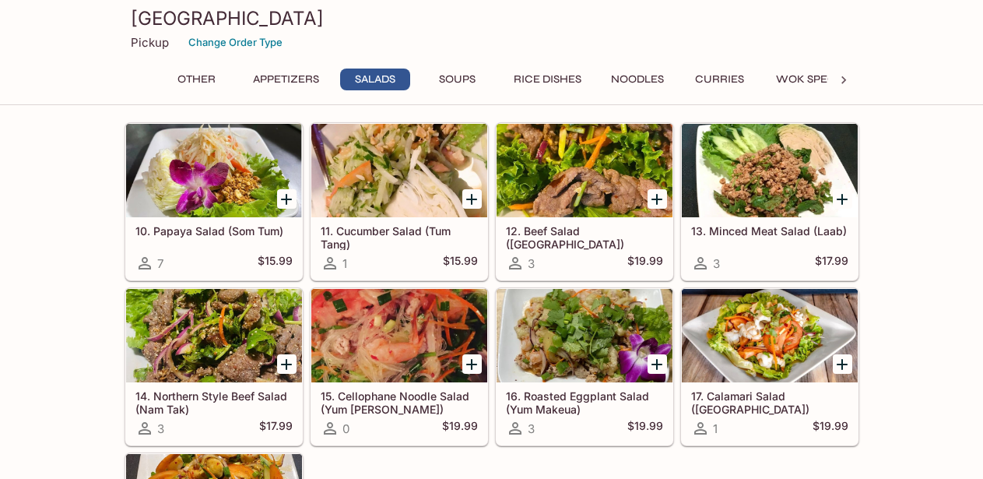
scroll to position [821, 0]
